Goal: Answer question/provide support

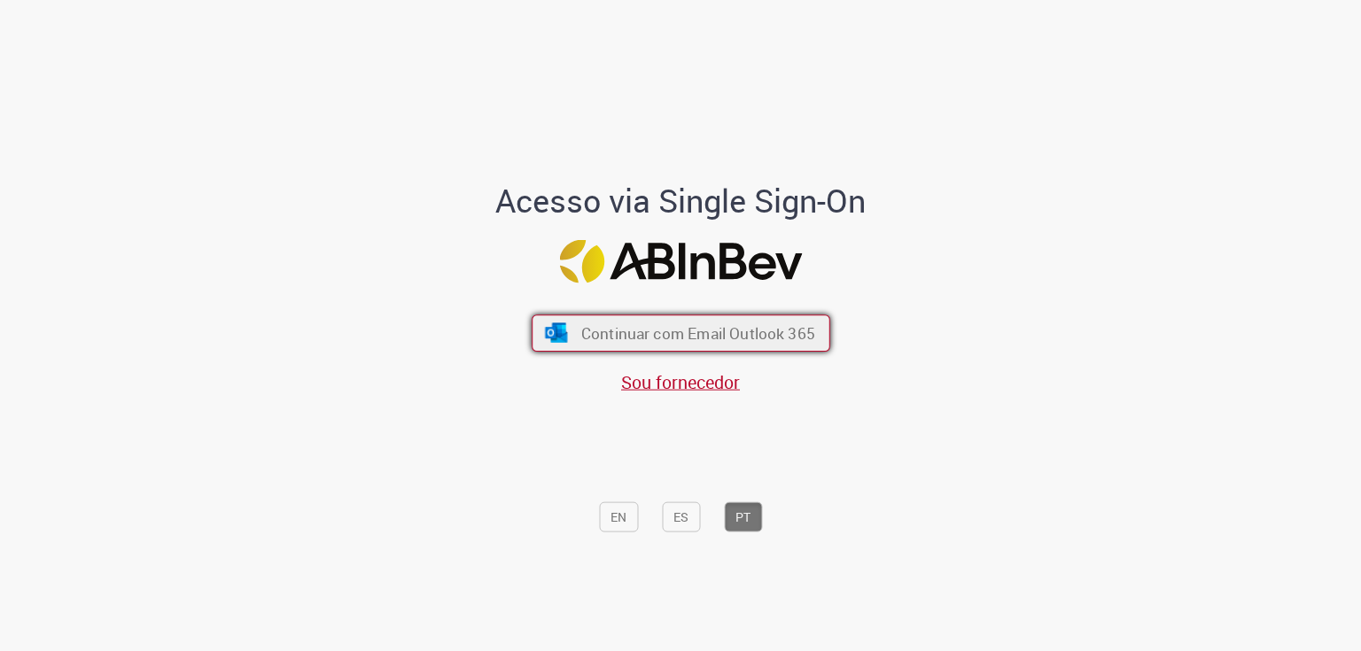
click at [626, 340] on span "Continuar com Email Outlook 365" at bounding box center [697, 333] width 234 height 20
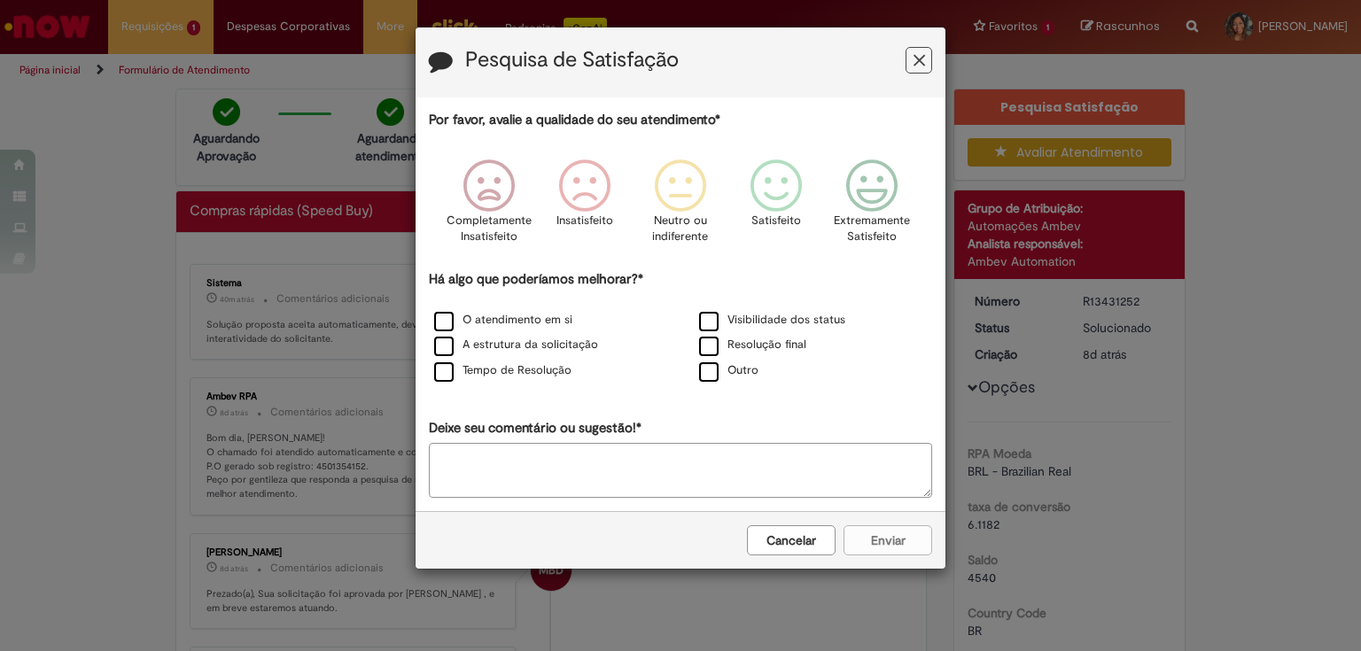
click at [784, 542] on button "Cancelar" at bounding box center [791, 540] width 89 height 30
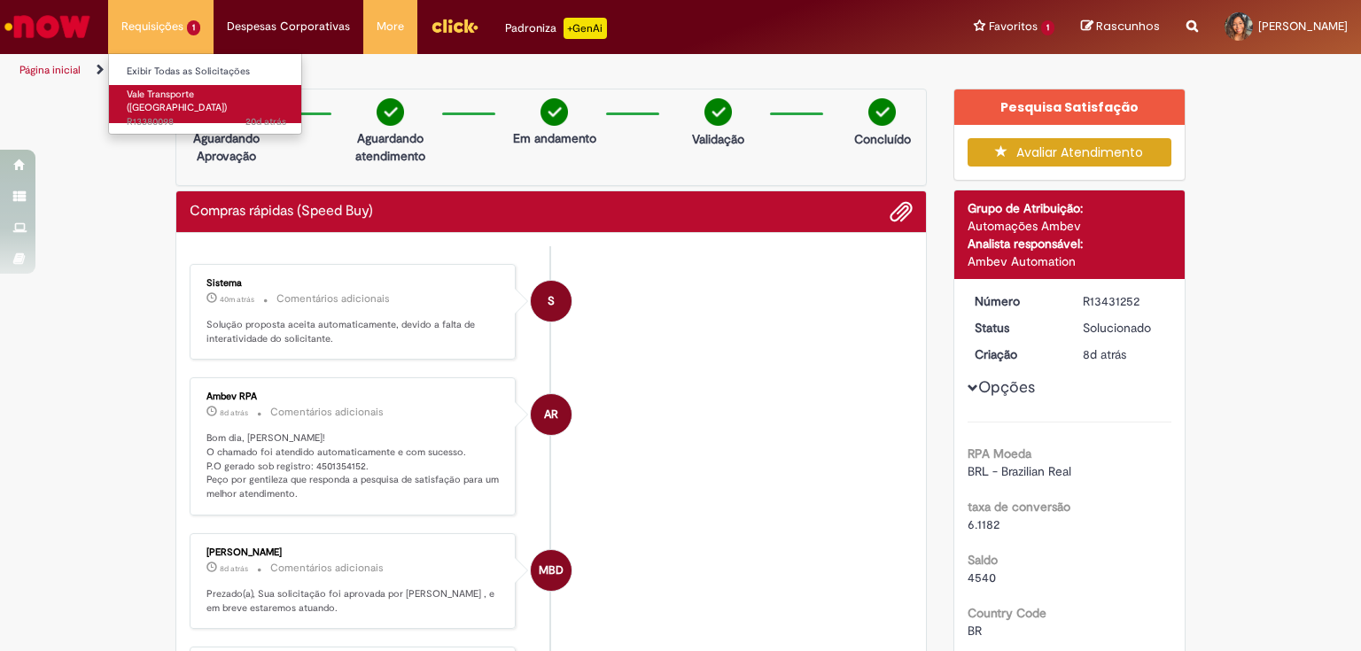
click at [188, 99] on span "Vale Transporte ([GEOGRAPHIC_DATA])" at bounding box center [177, 101] width 100 height 27
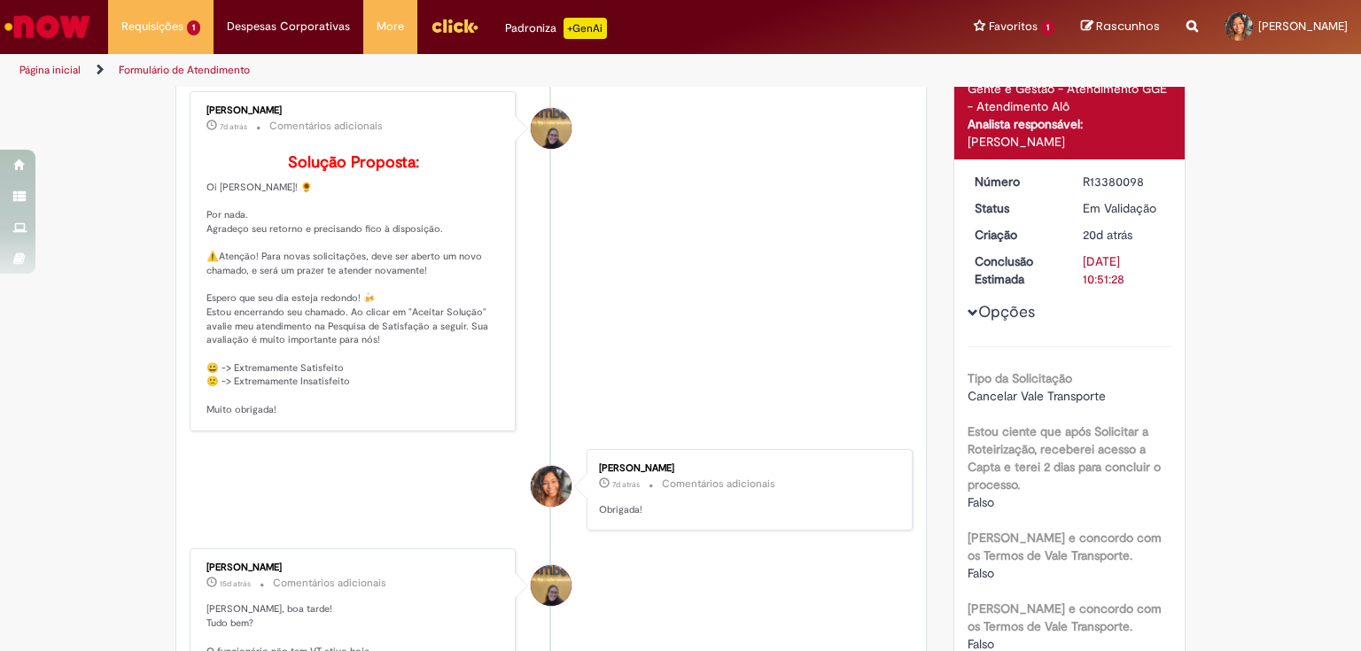
scroll to position [31, 0]
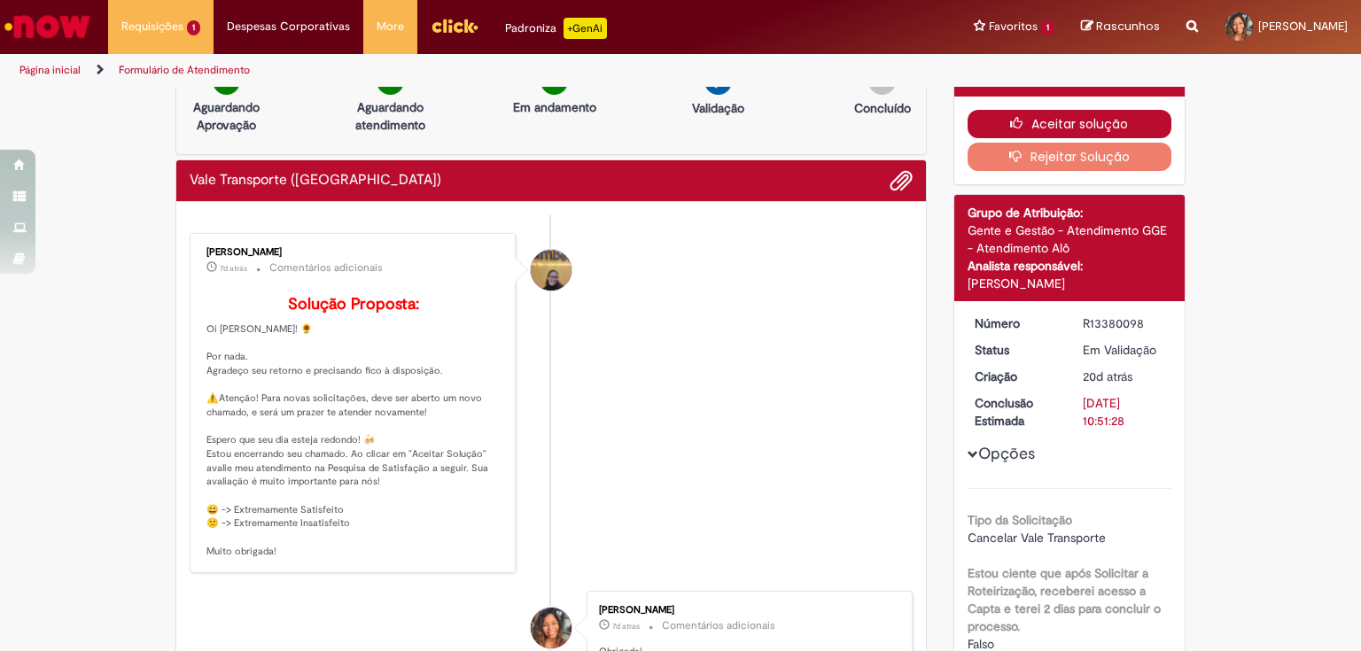
click at [1090, 120] on button "Aceitar solução" at bounding box center [1070, 124] width 205 height 28
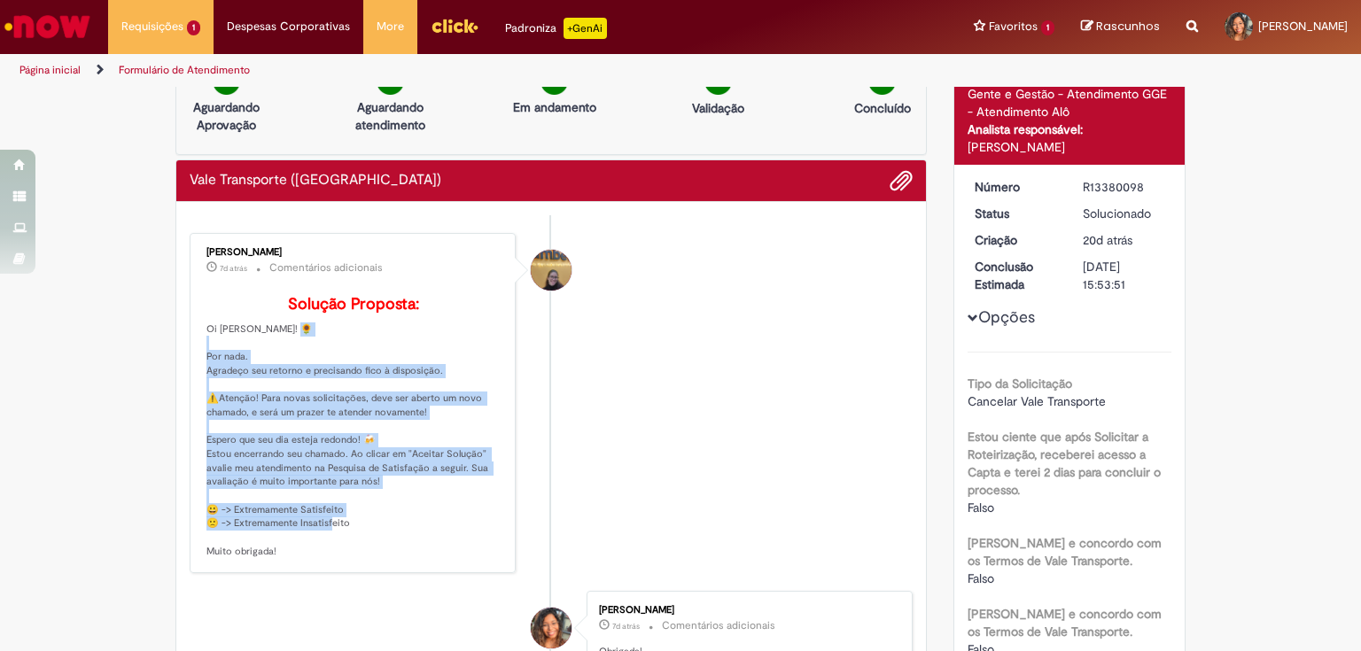
drag, startPoint x: 463, startPoint y: 544, endPoint x: 199, endPoint y: 386, distance: 307.6
click at [199, 386] on div "[PERSON_NAME] 7d atrás 7 dias atrás Comentários adicionais Solução Proposta: Oi…" at bounding box center [352, 403] width 315 height 330
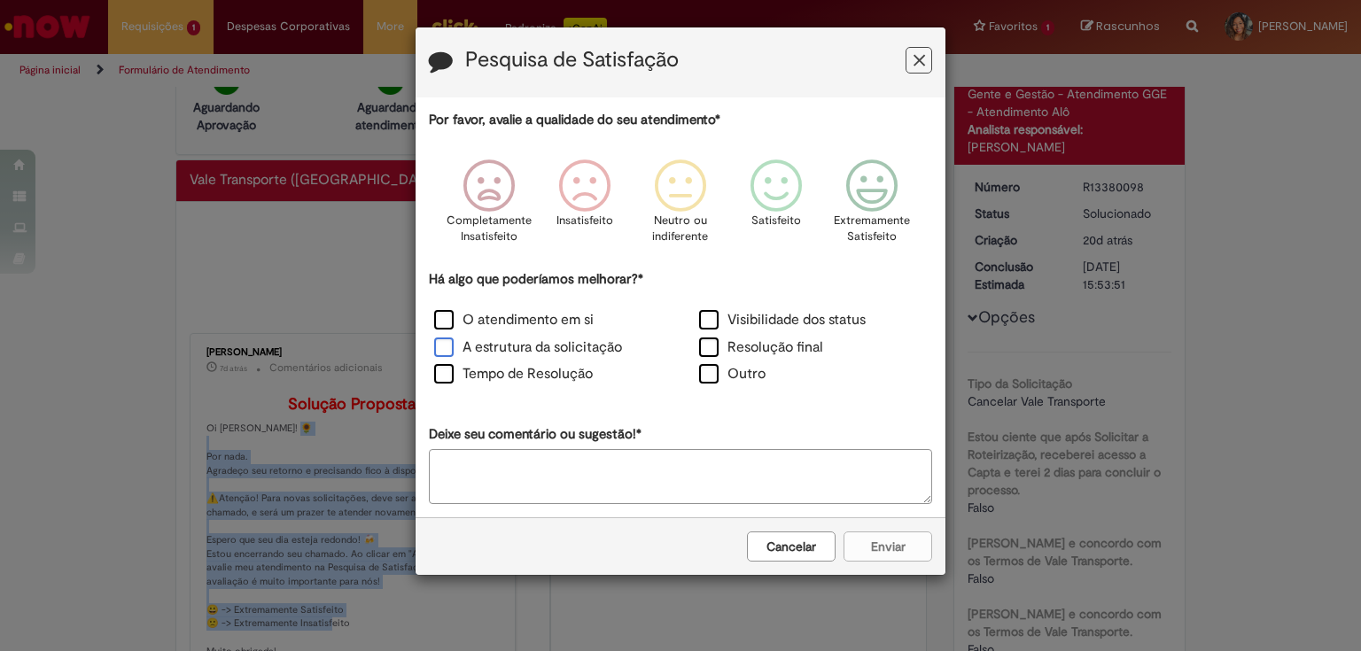
click at [541, 350] on label "A estrutura da solicitação" at bounding box center [528, 348] width 188 height 20
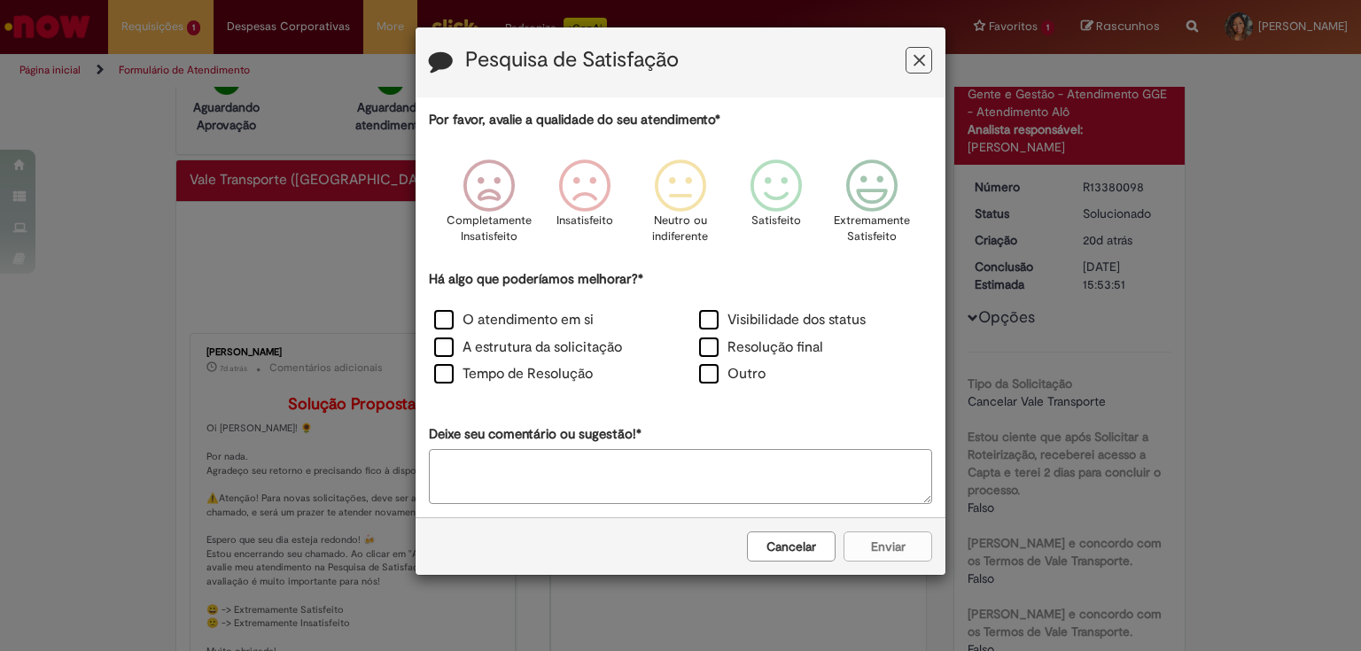
click at [907, 60] on button "Feedback" at bounding box center [919, 60] width 27 height 27
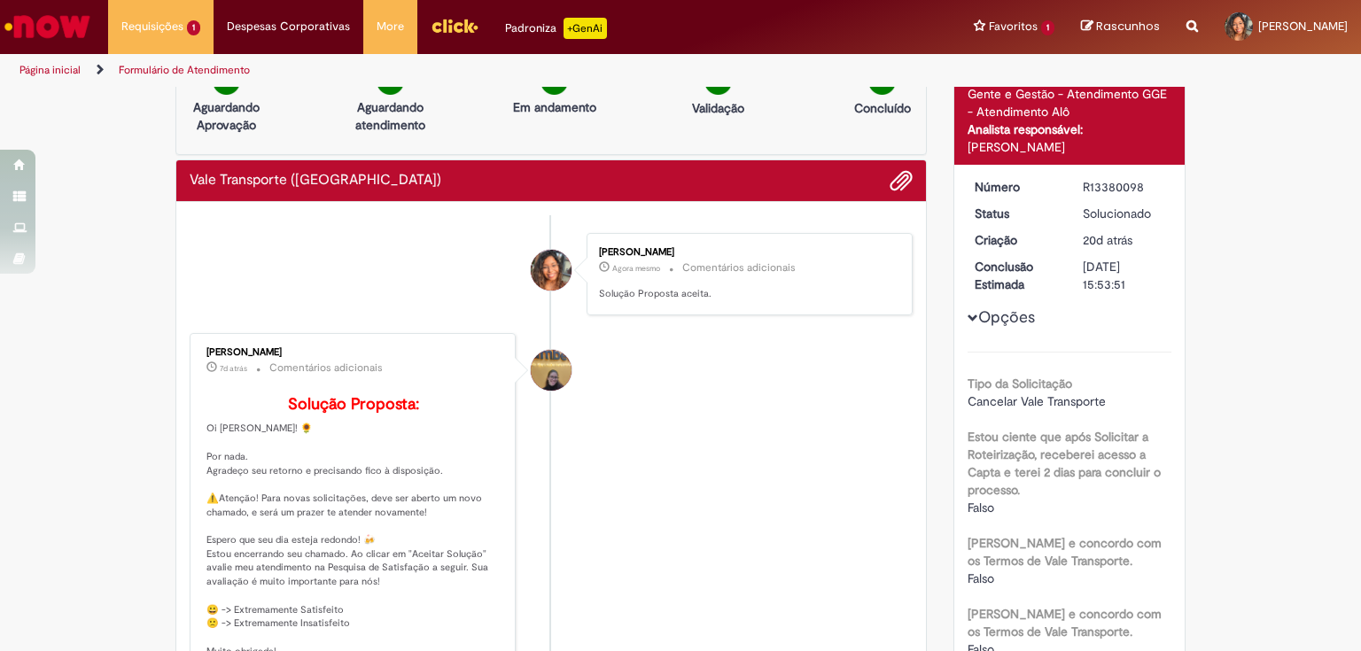
scroll to position [0, 0]
